Goal: Transaction & Acquisition: Purchase product/service

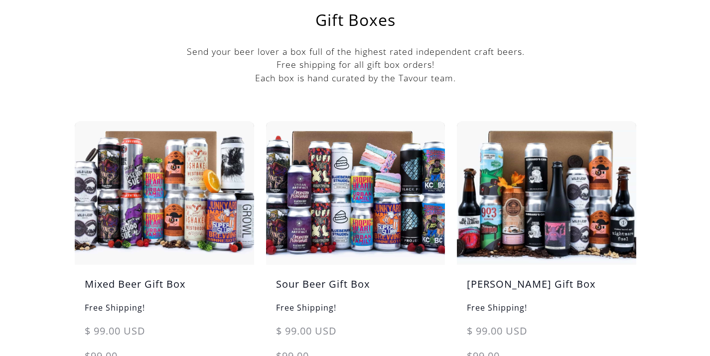
scroll to position [142, 0]
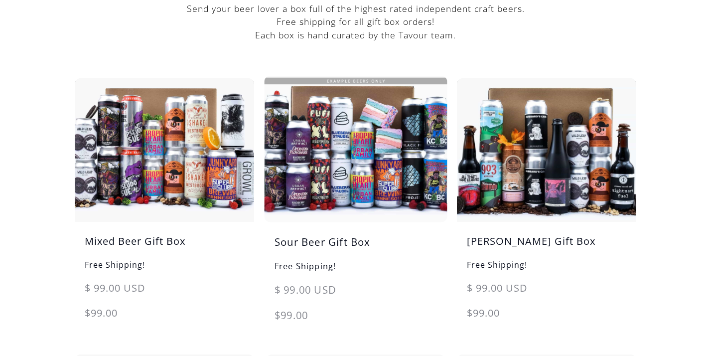
click at [293, 198] on img at bounding box center [355, 149] width 188 height 151
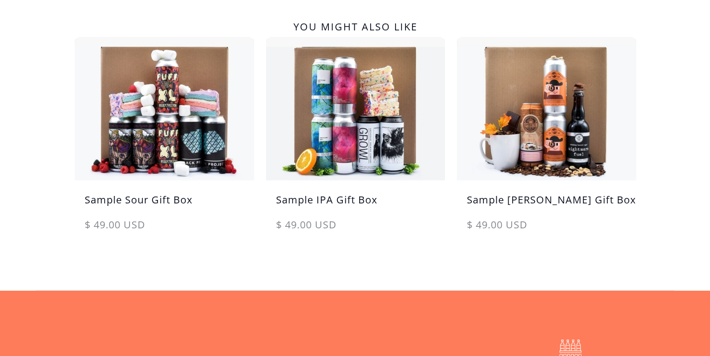
scroll to position [585, 0]
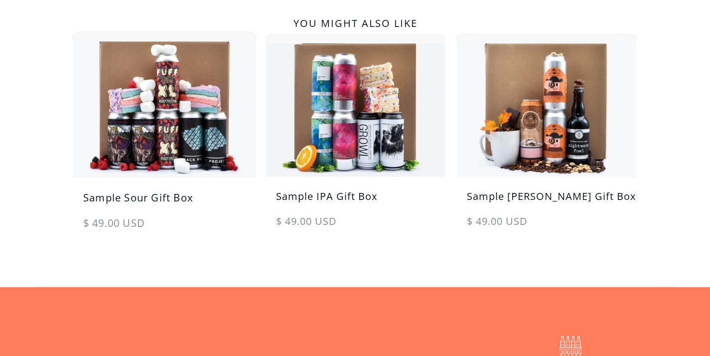
click at [181, 200] on h5 "Sample Sour Gift Box" at bounding box center [164, 202] width 183 height 25
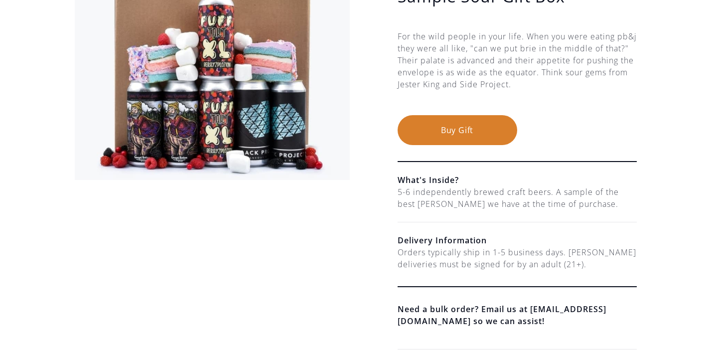
scroll to position [276, 0]
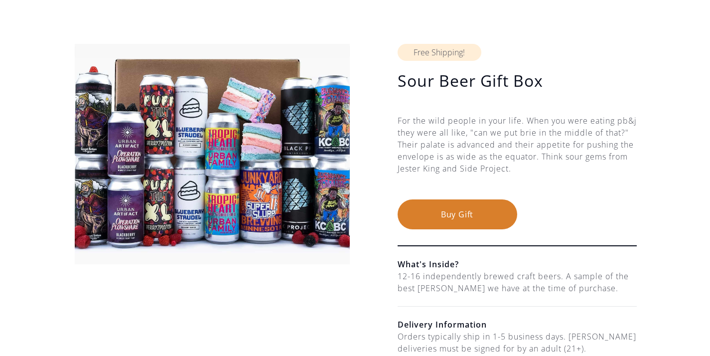
scroll to position [72, 0]
